Goal: Task Accomplishment & Management: Use online tool/utility

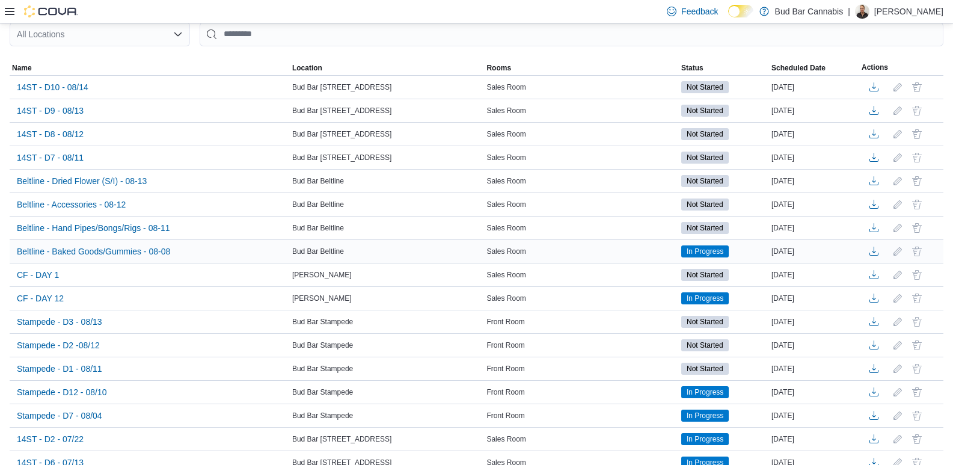
scroll to position [120, 0]
click at [49, 298] on span "CF - DAY 12" at bounding box center [40, 298] width 47 height 12
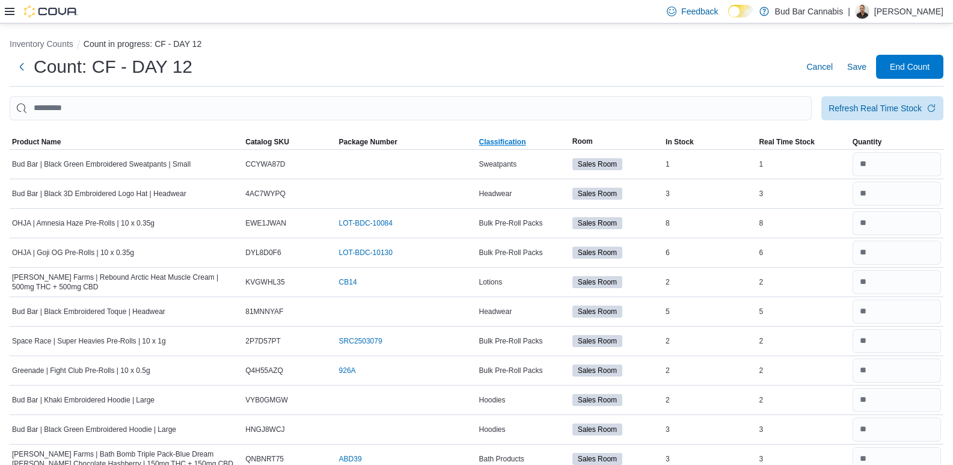
click at [519, 142] on span "Classification" at bounding box center [502, 142] width 47 height 10
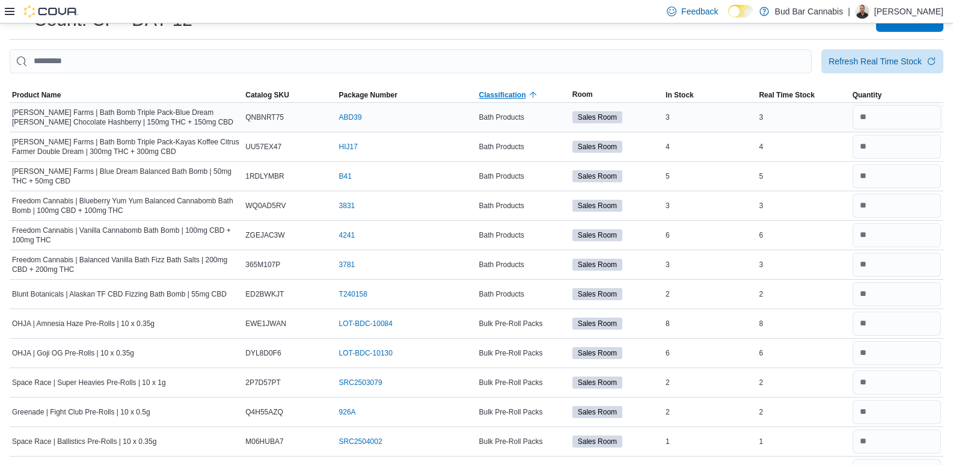
scroll to position [60, 0]
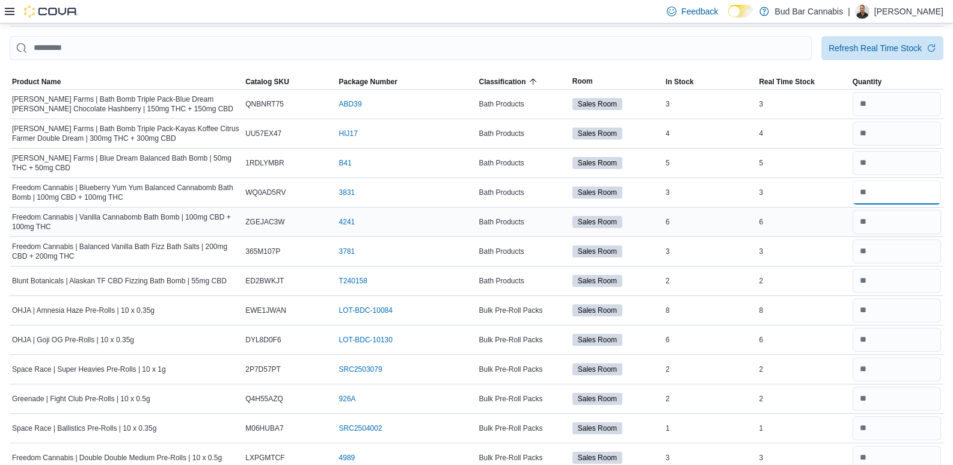
drag, startPoint x: 917, startPoint y: 195, endPoint x: 736, endPoint y: 212, distance: 181.1
type input "*"
click at [907, 226] on input "number" at bounding box center [896, 222] width 88 height 24
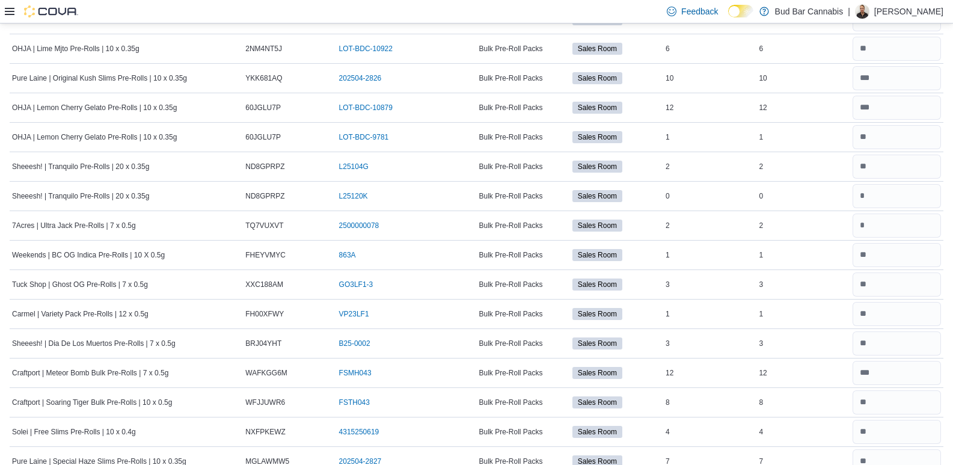
scroll to position [541, 0]
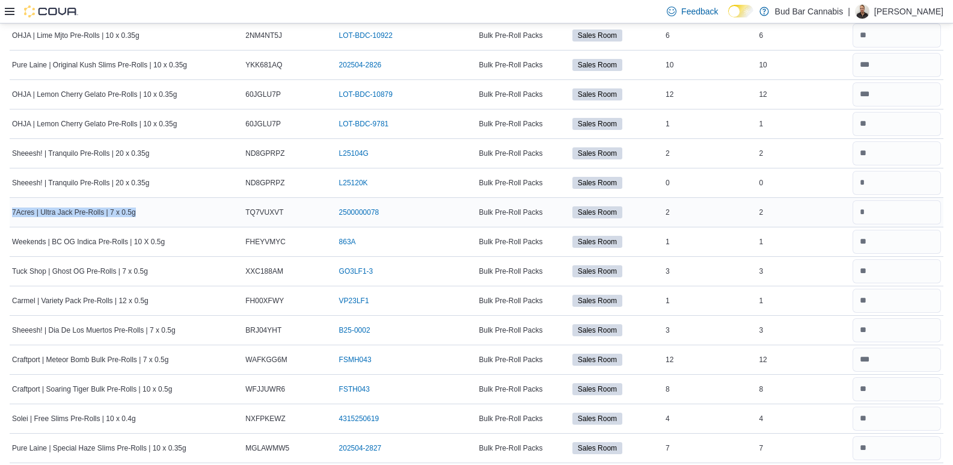
drag, startPoint x: 153, startPoint y: 213, endPoint x: 12, endPoint y: 215, distance: 140.7
click at [12, 215] on div "7Acres | Ultra Jack Pre-Rolls | 7 x 0.5g" at bounding box center [126, 212] width 233 height 14
copy span "7Acres | Ultra Jack Pre-Rolls | 7 x 0.5g"
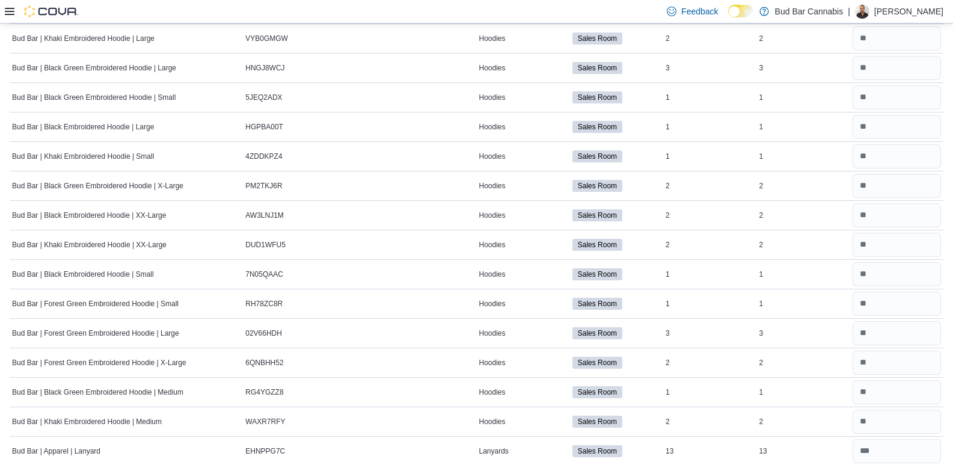
scroll to position [1443, 0]
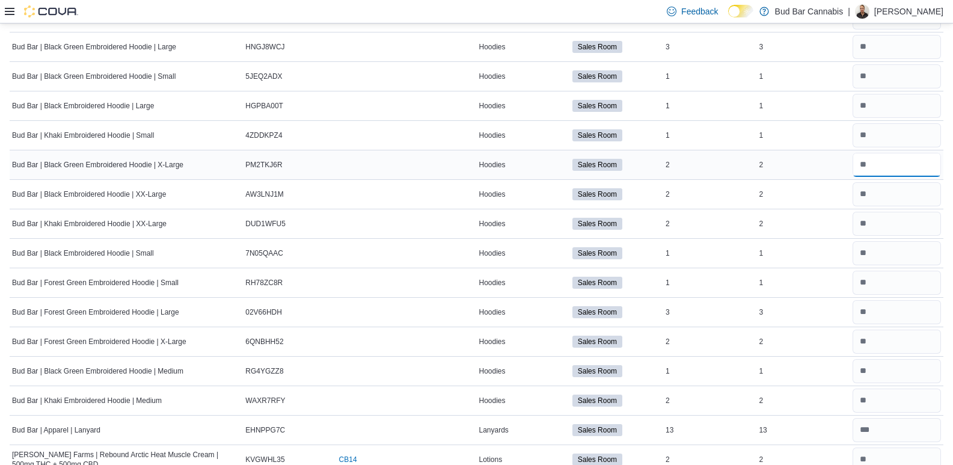
click at [896, 162] on input "number" at bounding box center [896, 165] width 88 height 24
type input "*"
click at [753, 183] on tr "Bud Bar | Black Embroidered Hoodie | XX-Large Catalog SKU AW3LNJ1M Package Numb…" at bounding box center [477, 193] width 934 height 29
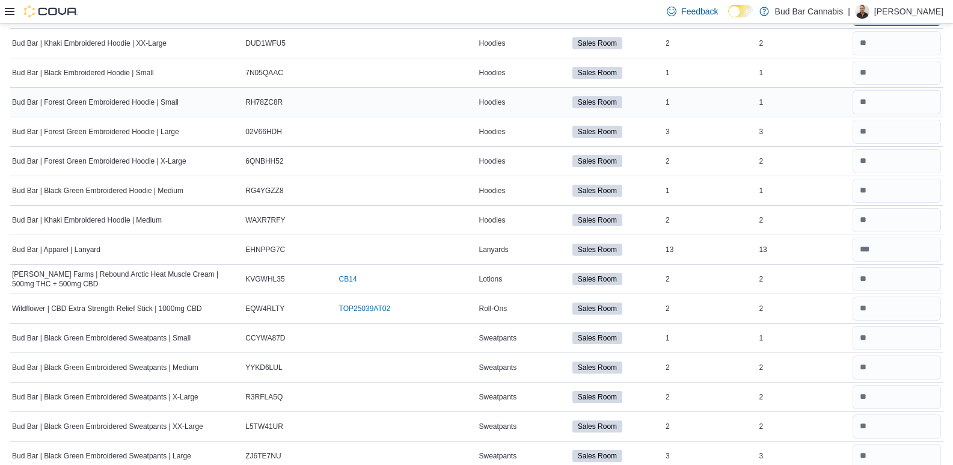
scroll to position [1668, 0]
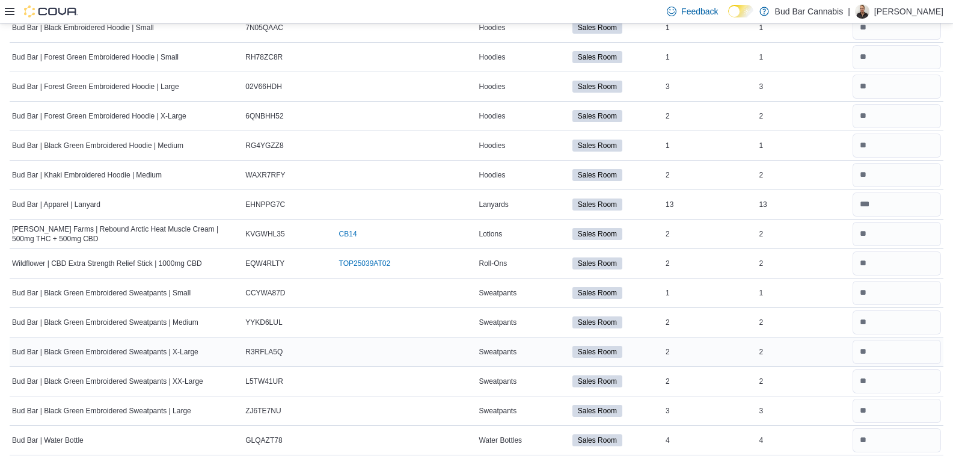
type input "*"
click at [872, 342] on input "number" at bounding box center [896, 352] width 88 height 24
type input "*"
click at [908, 399] on input "number" at bounding box center [896, 411] width 88 height 24
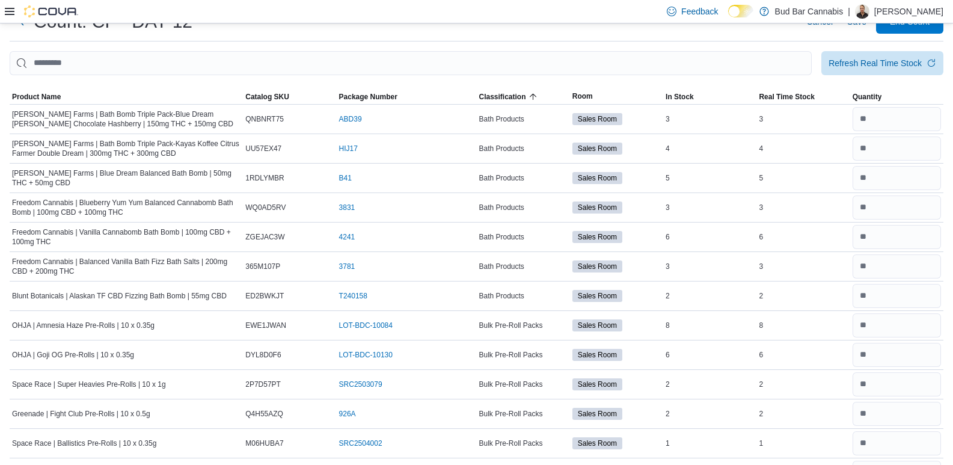
scroll to position [0, 0]
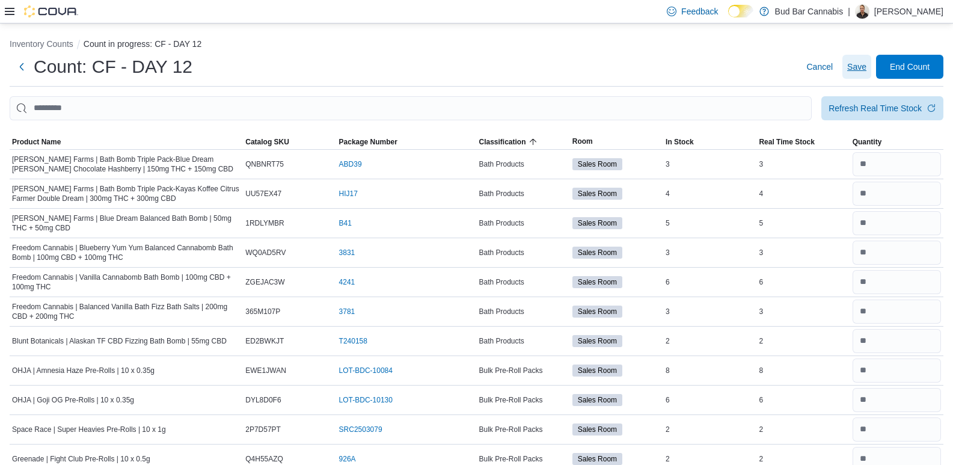
click at [866, 68] on span "Save" at bounding box center [856, 67] width 19 height 12
